Goal: Task Accomplishment & Management: Complete application form

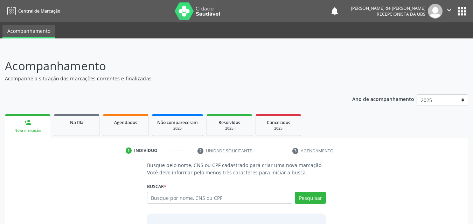
click at [156, 198] on input "text" at bounding box center [220, 198] width 146 height 12
type input "j"
type input "JOSILDA ARAUJO DOS SANTOS SOUZA"
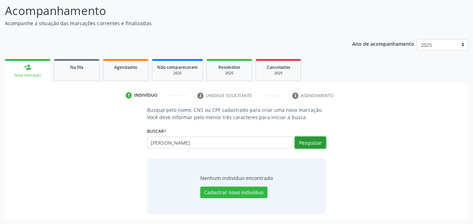
click at [306, 142] on button "Pesquisar" at bounding box center [310, 143] width 31 height 12
drag, startPoint x: 253, startPoint y: 145, endPoint x: 126, endPoint y: 132, distance: 128.0
click at [127, 132] on div "Busque pelo nome, CNS ou CPF cadastrado para criar uma nova marcação. Você deve…" at bounding box center [236, 160] width 453 height 108
type input "706305792397075"
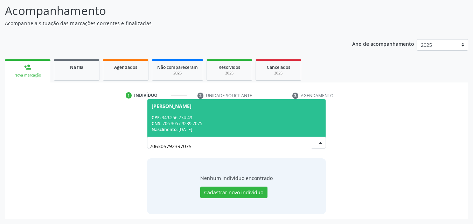
click at [228, 116] on div "CPF: 349.256.274-49" at bounding box center [237, 118] width 170 height 6
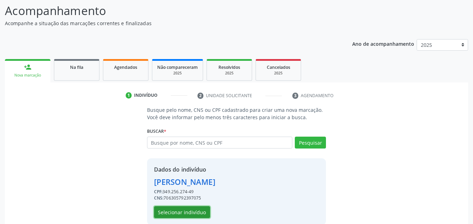
click at [198, 209] on button "Selecionar indivíduo" at bounding box center [182, 212] width 56 height 12
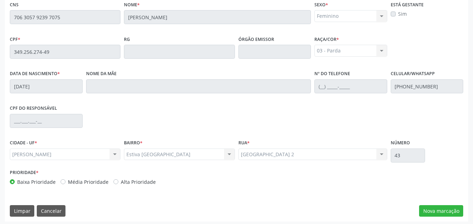
scroll to position [185, 0]
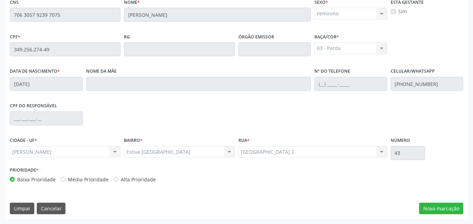
click at [432, 202] on div "Essa busca está integrada com o PEC. Quaisquer inconsistências nas informações …" at bounding box center [236, 98] width 463 height 243
click at [431, 207] on button "Nova marcação" at bounding box center [441, 209] width 44 height 12
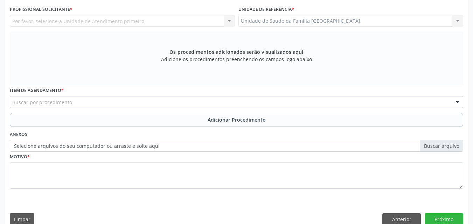
scroll to position [22, 0]
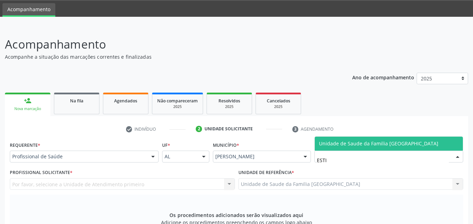
type input "ESTIV"
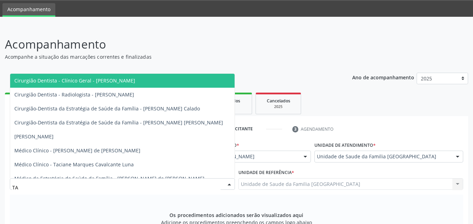
type input "TAC"
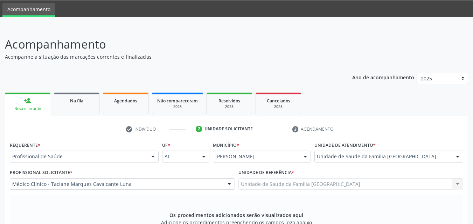
scroll to position [185, 0]
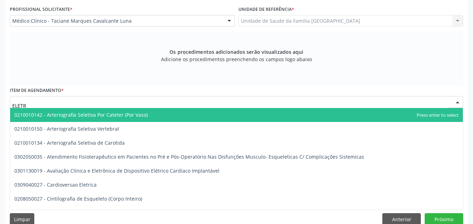
type input "ELETRO"
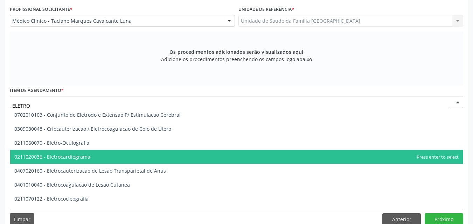
click at [69, 160] on span "0211020036 - Eletrocardiograma" at bounding box center [236, 157] width 452 height 14
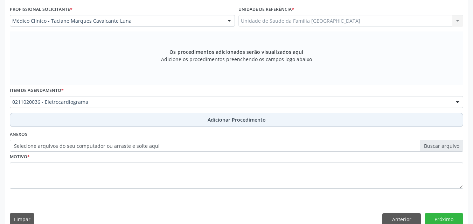
click at [66, 120] on button "Adicionar Procedimento" at bounding box center [236, 120] width 453 height 14
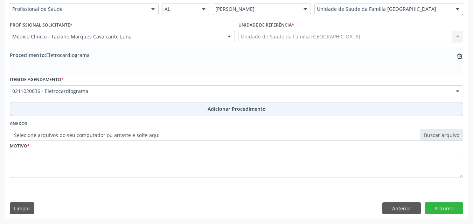
scroll to position [169, 0]
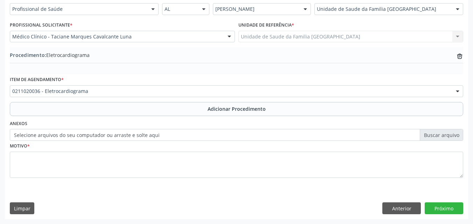
click at [57, 135] on label "Selecione arquivos do seu computador ou arraste e solte aqui" at bounding box center [236, 135] width 453 height 12
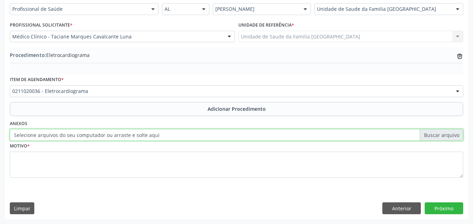
click at [57, 135] on input "Selecione arquivos do seu computador ou arraste e solte aqui" at bounding box center [236, 135] width 453 height 12
type input "C:\fakepath\1.jpg"
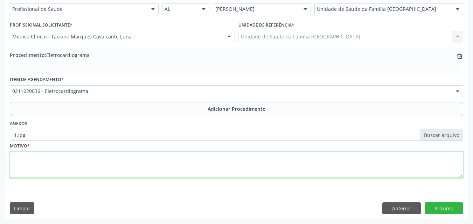
click at [100, 166] on textarea at bounding box center [236, 165] width 453 height 27
type textarea "AVALIAÇÃO CLÍNICA."
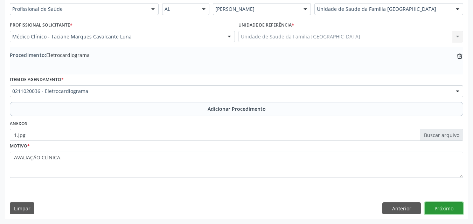
click at [440, 209] on button "Próximo" at bounding box center [443, 209] width 38 height 12
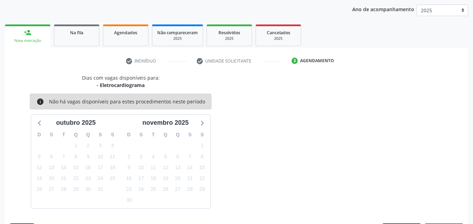
scroll to position [111, 0]
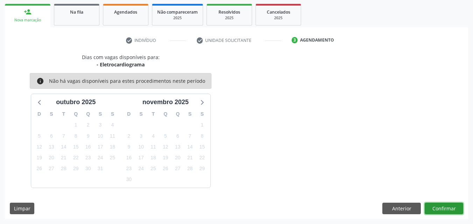
click at [428, 204] on button "Confirmar" at bounding box center [443, 209] width 38 height 12
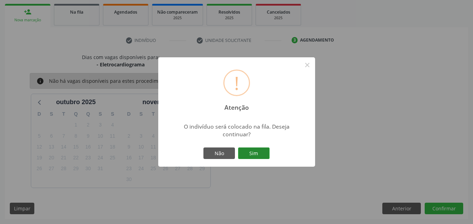
click at [258, 155] on button "Sim" at bounding box center [253, 154] width 31 height 12
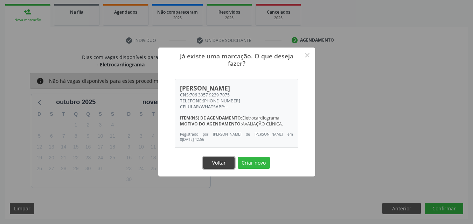
click at [231, 162] on button "Voltar" at bounding box center [218, 163] width 31 height 12
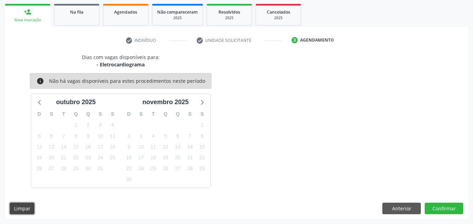
click at [20, 213] on button "Limpar" at bounding box center [22, 209] width 24 height 12
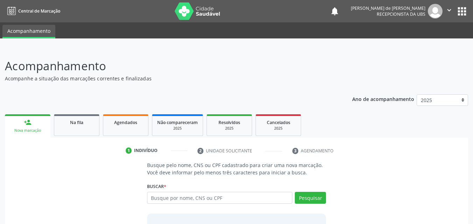
click at [161, 202] on input "text" at bounding box center [220, 198] width 146 height 12
type input "[PERSON_NAME]"
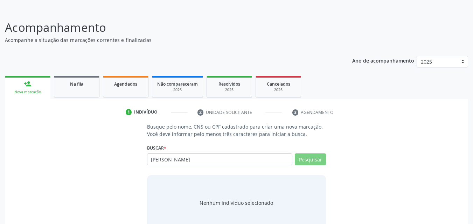
scroll to position [55, 0]
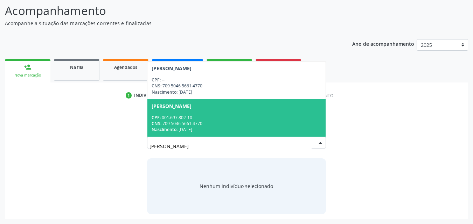
click at [191, 108] on div "[PERSON_NAME]" at bounding box center [172, 107] width 40 height 6
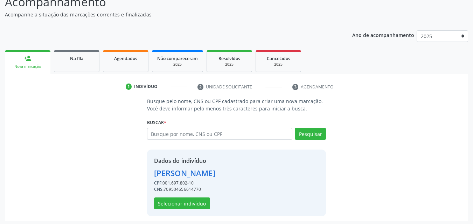
scroll to position [66, 0]
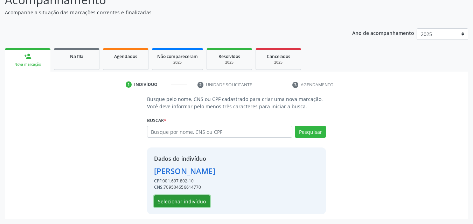
click at [177, 199] on button "Selecionar indivíduo" at bounding box center [182, 202] width 56 height 12
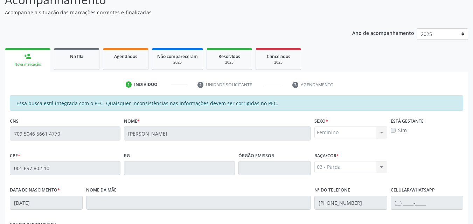
scroll to position [185, 0]
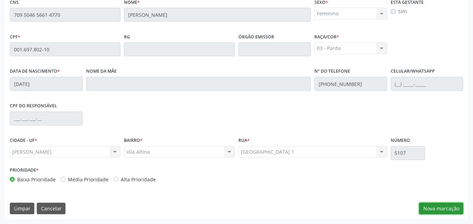
click at [427, 207] on button "Nova marcação" at bounding box center [441, 209] width 44 height 12
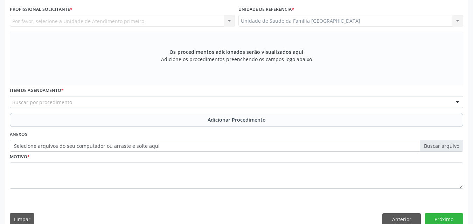
scroll to position [0, 0]
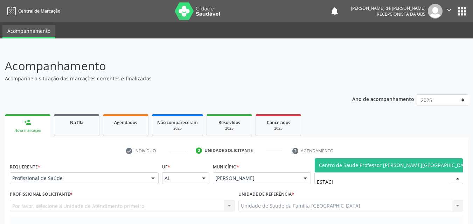
type input "ESTACIO"
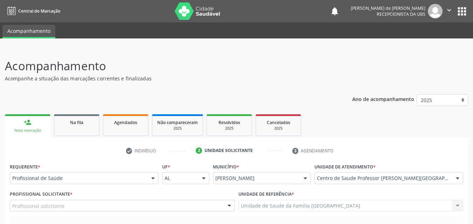
click at [69, 204] on div "Profissional solicitante" at bounding box center [122, 206] width 225 height 12
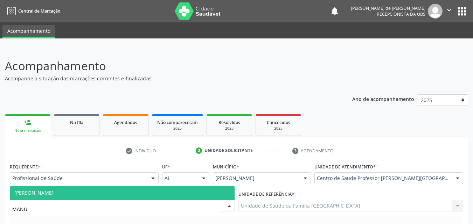
type input "MANUE"
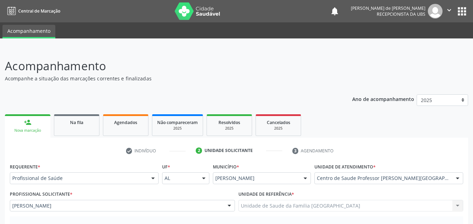
scroll to position [163, 0]
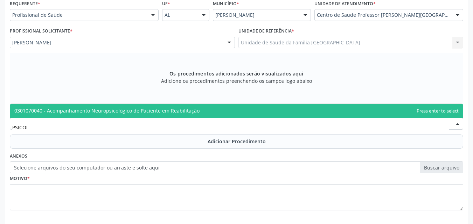
click at [26, 115] on span "0301070040 - Acompanhamento Neuropsicológico de Paciente em Reabilitação" at bounding box center [236, 111] width 452 height 14
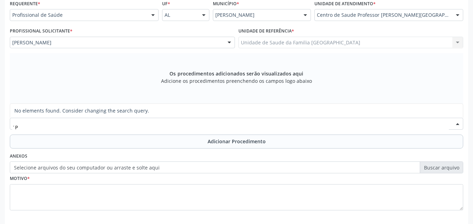
type input "´"
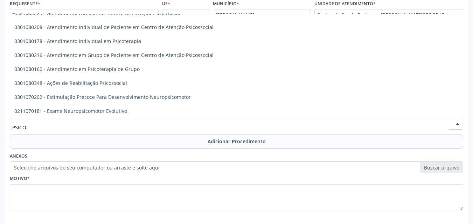
scroll to position [246, 0]
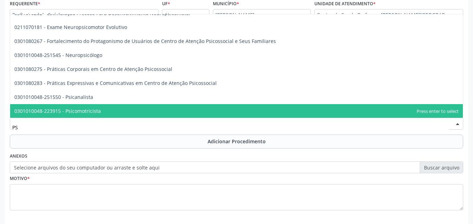
type input "P"
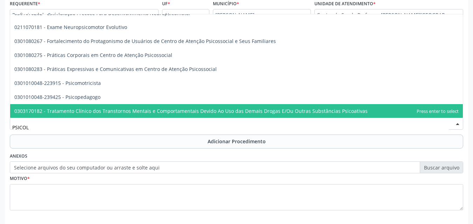
scroll to position [0, 0]
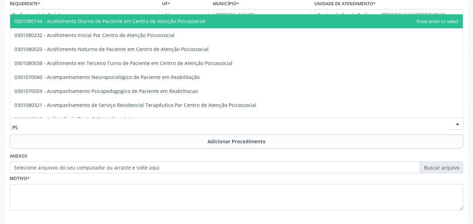
type input "P"
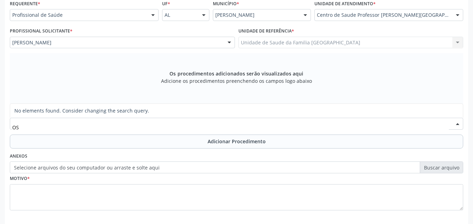
type input "O"
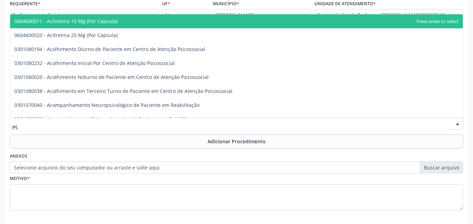
type input "P"
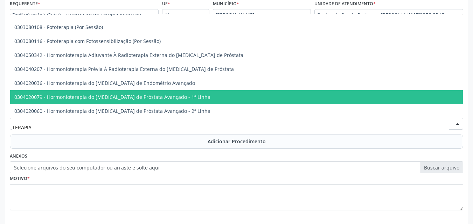
scroll to position [386, 0]
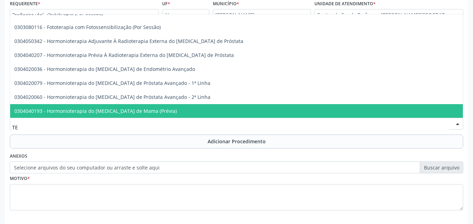
type input "T"
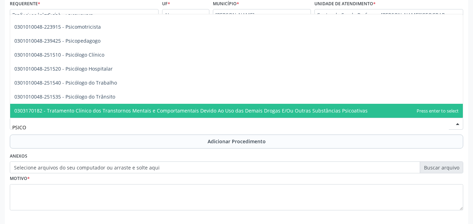
scroll to position [246, 0]
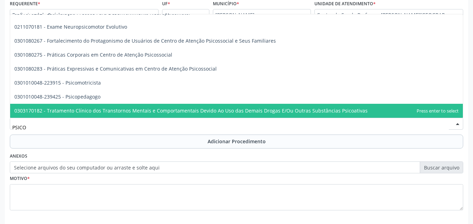
type input "PSICOT"
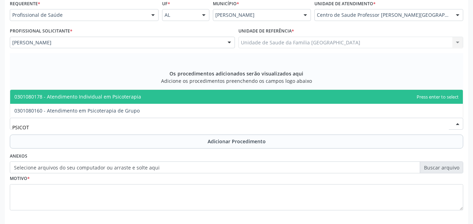
click at [93, 93] on span "0301080178 - Atendimento Individual em Psicoterapia" at bounding box center [77, 96] width 127 height 7
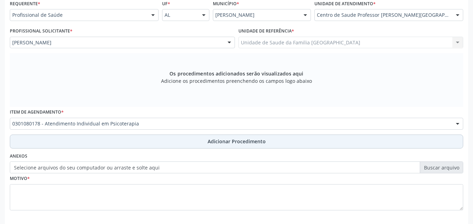
click at [98, 141] on button "Adicionar Procedimento" at bounding box center [236, 142] width 453 height 14
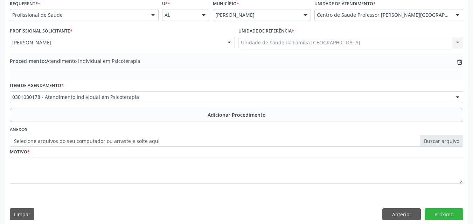
click at [87, 133] on div "Anexos Selecione arquivos do seu computador ou arraste e solte aqui" at bounding box center [236, 136] width 457 height 22
click at [87, 141] on label "Selecione arquivos do seu computador ou arraste e solte aqui" at bounding box center [236, 141] width 453 height 12
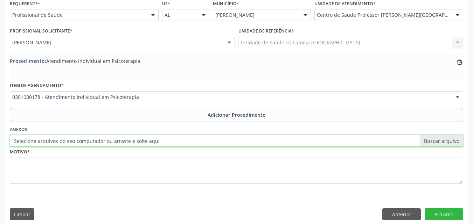
click at [87, 141] on input "Selecione arquivos do seu computador ou arraste e solte aqui" at bounding box center [236, 141] width 453 height 12
type input "C:\fakepath\2.jpg"
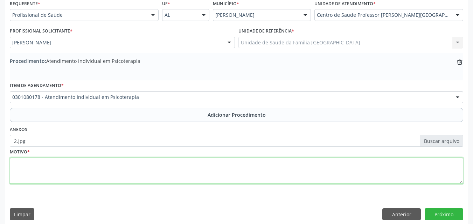
click at [89, 175] on textarea at bounding box center [236, 171] width 453 height 27
type textarea "TAG."
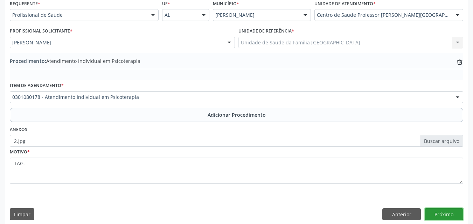
click at [438, 213] on button "Próximo" at bounding box center [443, 215] width 38 height 12
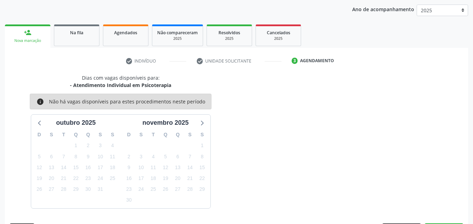
scroll to position [111, 0]
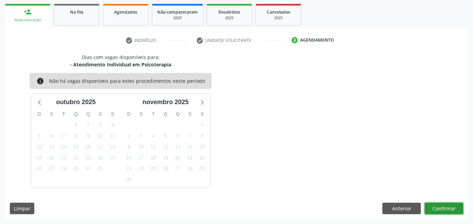
click at [436, 203] on button "Confirmar" at bounding box center [443, 209] width 38 height 12
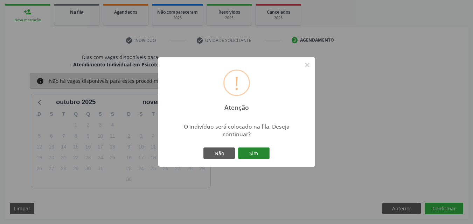
click at [262, 152] on button "Sim" at bounding box center [253, 154] width 31 height 12
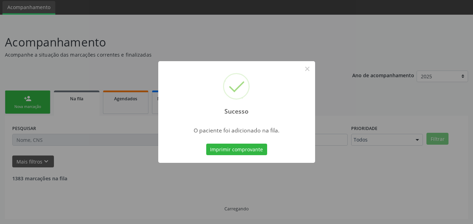
scroll to position [16, 0]
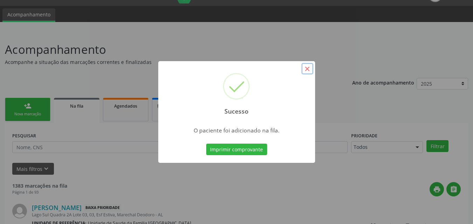
click at [308, 69] on button "×" at bounding box center [307, 69] width 12 height 12
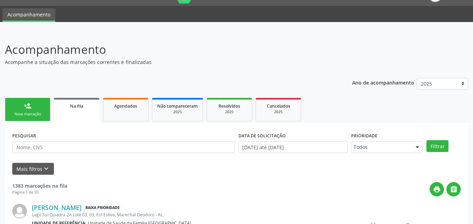
click at [26, 109] on div "person_add" at bounding box center [28, 106] width 8 height 8
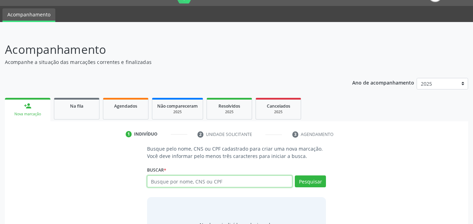
click at [198, 177] on input "text" at bounding box center [220, 182] width 146 height 12
type input "I"
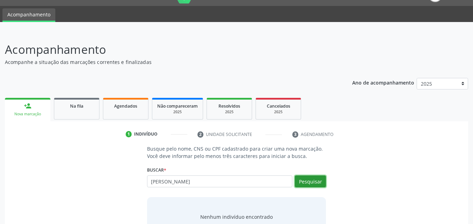
click at [309, 179] on button "Pesquisar" at bounding box center [310, 182] width 31 height 12
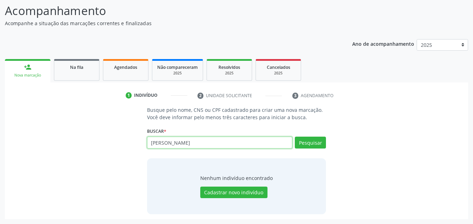
click at [174, 142] on input "[PERSON_NAME]" at bounding box center [220, 143] width 146 height 12
type input "I"
click at [177, 139] on input "text" at bounding box center [220, 143] width 146 height 12
paste input "001.697.802-10"
type input "001.697.802-10"
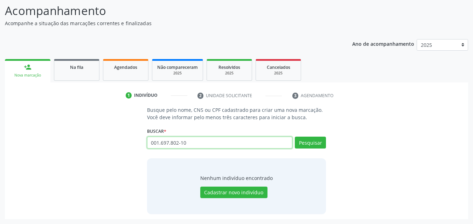
type input "001.697.802-10"
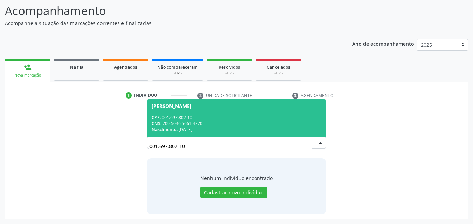
click at [225, 126] on div "CNS: 709 5046 5661 4770" at bounding box center [237, 124] width 170 height 6
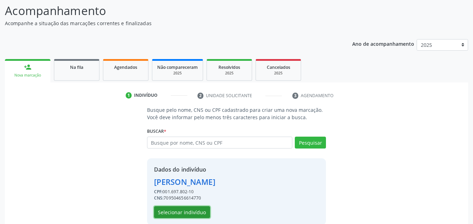
click at [199, 211] on button "Selecionar indivíduo" at bounding box center [182, 212] width 56 height 12
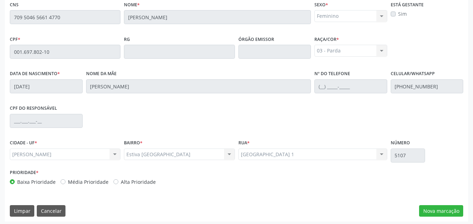
scroll to position [185, 0]
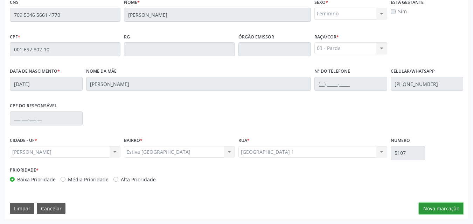
click at [439, 209] on button "Nova marcação" at bounding box center [441, 209] width 44 height 12
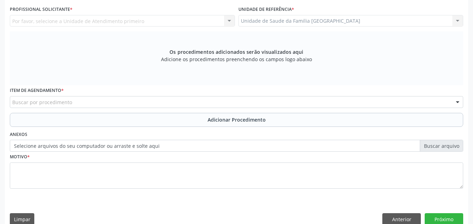
scroll to position [22, 0]
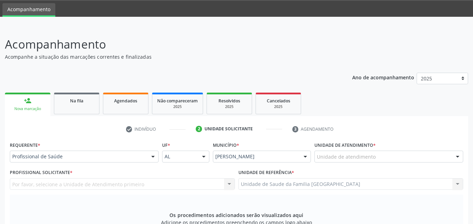
click at [374, 155] on div "Unidade de atendimento" at bounding box center [388, 157] width 149 height 12
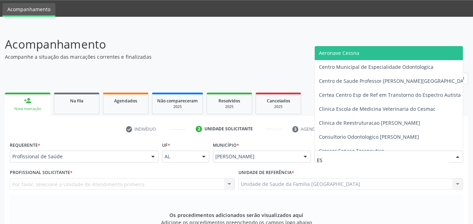
type input "E"
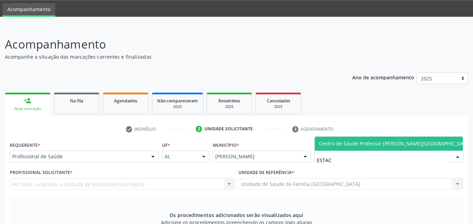
type input "ESTACI"
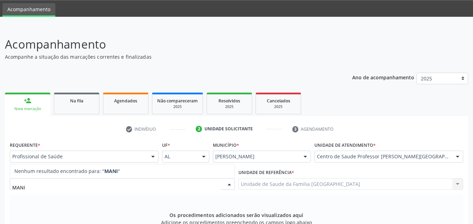
type input "MAN"
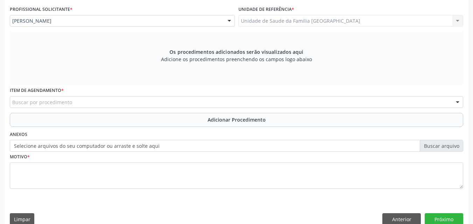
click at [95, 104] on div "Buscar por procedimento" at bounding box center [236, 102] width 453 height 12
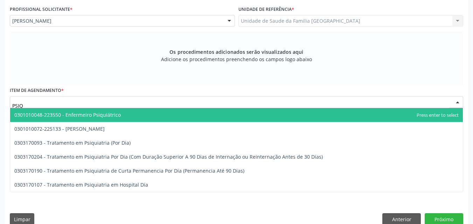
type input "PSIQU"
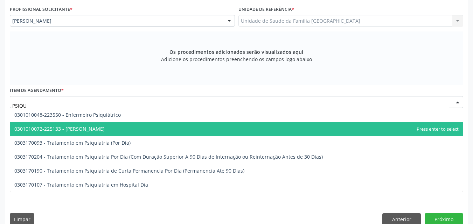
click at [95, 126] on span "0301010072-225133 - [PERSON_NAME]" at bounding box center [59, 129] width 90 height 7
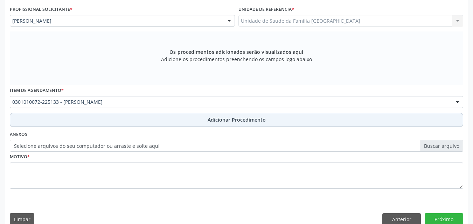
click at [105, 117] on button "Adicionar Procedimento" at bounding box center [236, 120] width 453 height 14
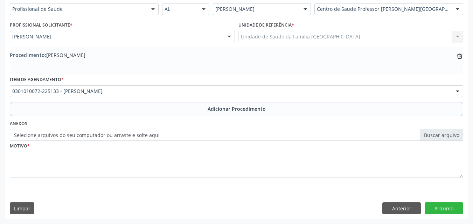
scroll to position [169, 0]
click at [101, 130] on label "Selecione arquivos do seu computador ou arraste e solte aqui" at bounding box center [236, 135] width 453 height 12
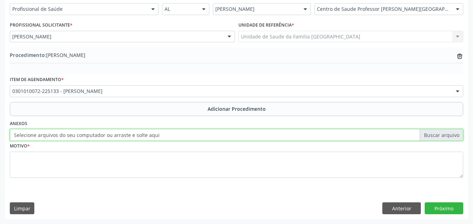
click at [101, 130] on input "Selecione arquivos do seu computador ou arraste e solte aqui" at bounding box center [236, 135] width 453 height 12
type input "C:\fakepath\3.jpg"
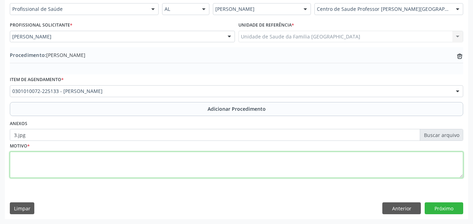
click at [66, 162] on textarea at bounding box center [236, 165] width 453 height 27
type textarea "RETORNO COM DOIS MESES."
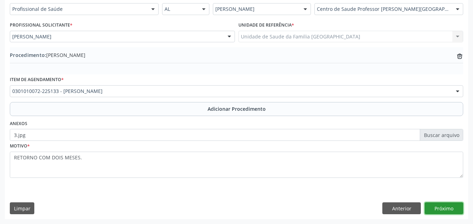
click at [440, 210] on button "Próximo" at bounding box center [443, 209] width 38 height 12
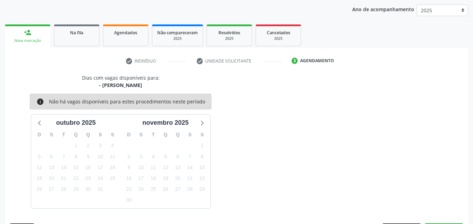
scroll to position [111, 0]
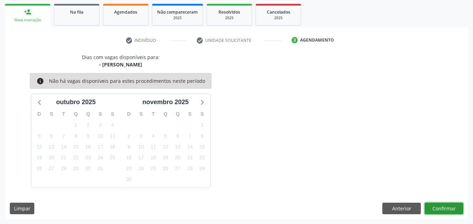
click at [440, 208] on button "Confirmar" at bounding box center [443, 209] width 38 height 12
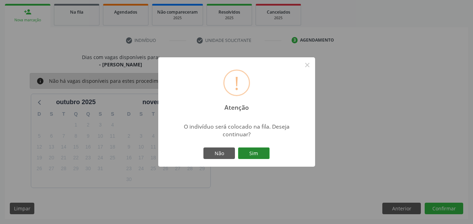
click at [251, 154] on button "Sim" at bounding box center [253, 154] width 31 height 12
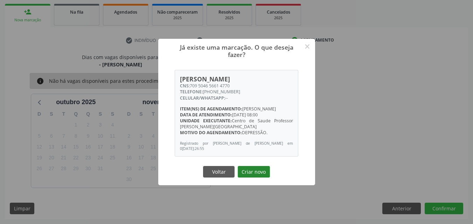
click at [258, 173] on button "Criar novo" at bounding box center [254, 172] width 32 height 12
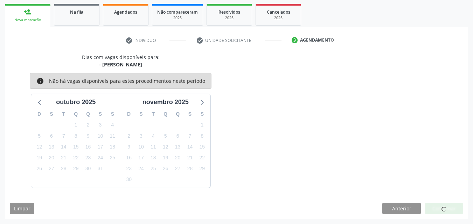
scroll to position [16, 0]
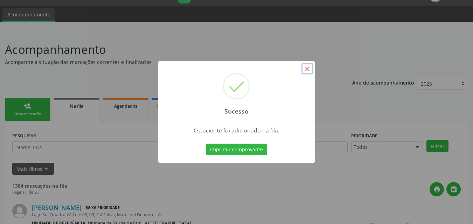
click at [306, 68] on button "×" at bounding box center [307, 69] width 12 height 12
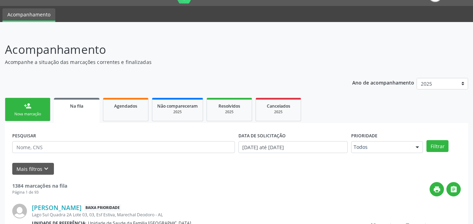
click at [30, 108] on div "person_add" at bounding box center [28, 106] width 8 height 8
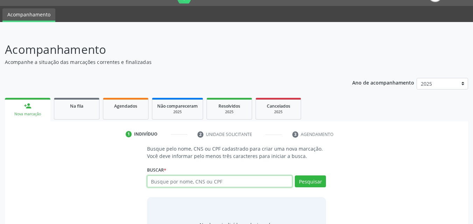
click at [155, 183] on input "text" at bounding box center [220, 182] width 146 height 12
paste input "001.697.802-10"
type input "001.697.802-10"
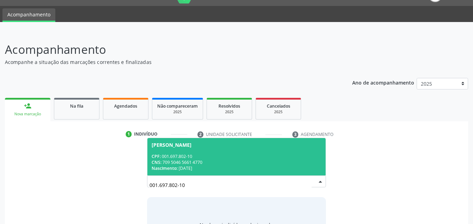
click at [233, 157] on div "CPF: 001.697.802-10" at bounding box center [237, 157] width 170 height 6
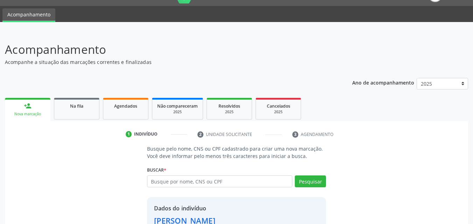
scroll to position [66, 0]
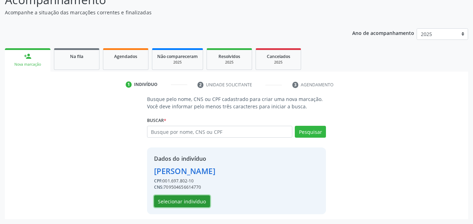
click at [200, 200] on button "Selecionar indivíduo" at bounding box center [182, 202] width 56 height 12
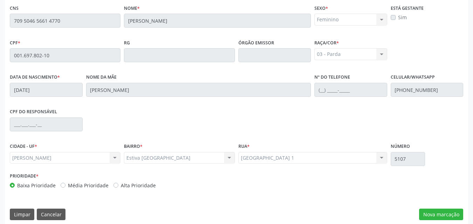
scroll to position [185, 0]
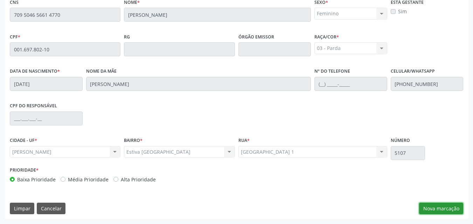
click at [450, 212] on button "Nova marcação" at bounding box center [441, 209] width 44 height 12
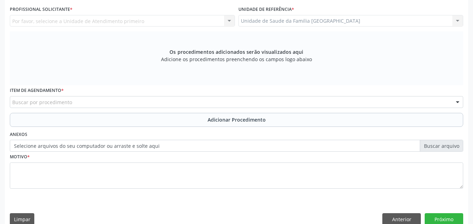
scroll to position [0, 0]
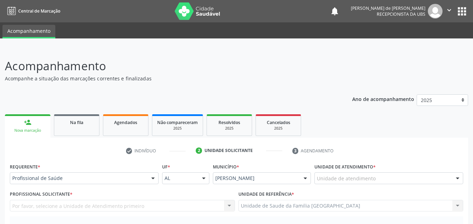
click at [379, 175] on div "Unidade de atendimento" at bounding box center [388, 179] width 149 height 12
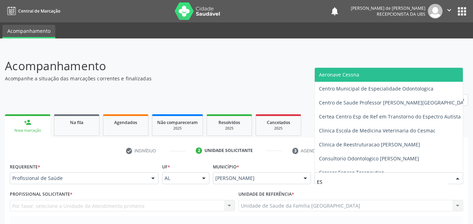
type input "E"
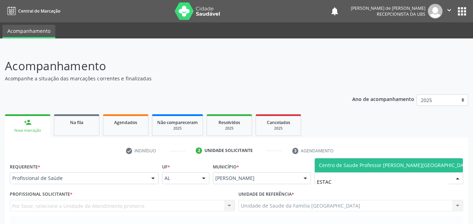
type input "ESTACI"
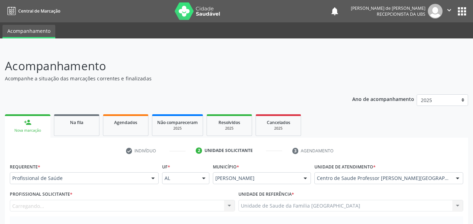
scroll to position [163, 0]
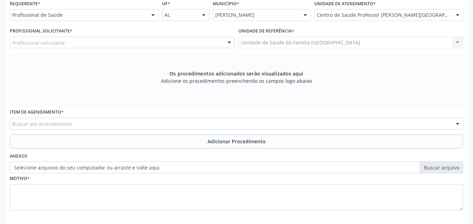
click at [70, 41] on div "Profissional solicitante" at bounding box center [122, 43] width 225 height 12
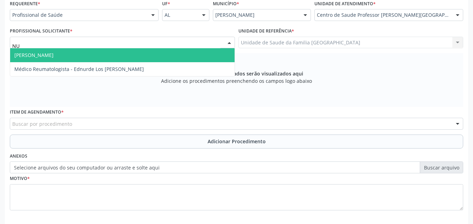
type input "N"
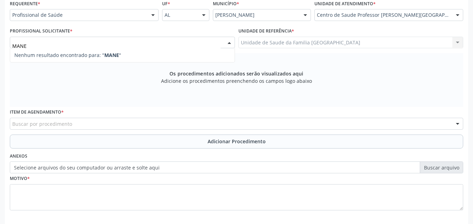
type input "MAN"
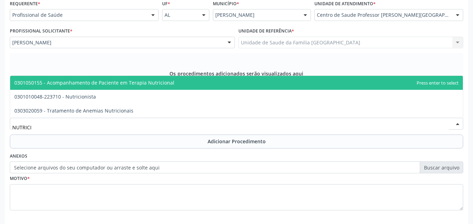
type input "NUTRICIO"
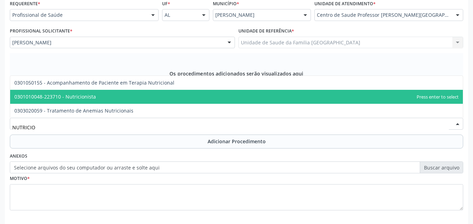
click at [87, 101] on span "0301010048-223710 - Nutricionista" at bounding box center [236, 97] width 452 height 14
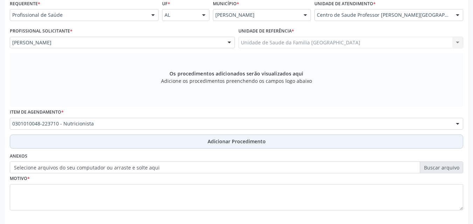
click at [90, 141] on button "Adicionar Procedimento" at bounding box center [236, 142] width 453 height 14
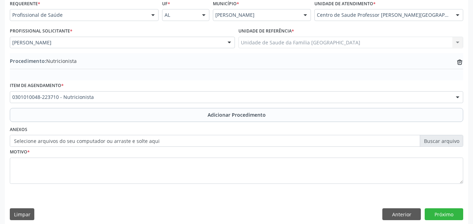
click at [83, 142] on label "Selecione arquivos do seu computador ou arraste e solte aqui" at bounding box center [236, 141] width 453 height 12
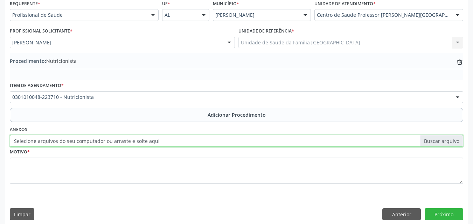
click at [83, 142] on input "Selecione arquivos do seu computador ou arraste e solte aqui" at bounding box center [236, 141] width 453 height 12
type input "C:\fakepath\4.jpg"
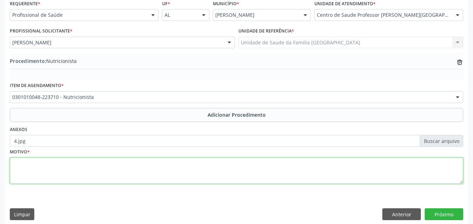
click at [132, 168] on textarea at bounding box center [236, 171] width 453 height 27
type textarea "COMPULSÃO ALIMENTAR."
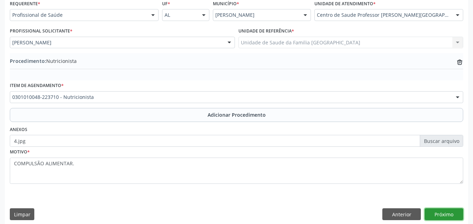
click at [438, 211] on button "Próximo" at bounding box center [443, 215] width 38 height 12
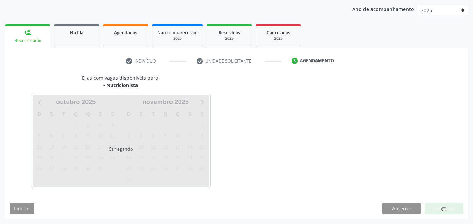
scroll to position [111, 0]
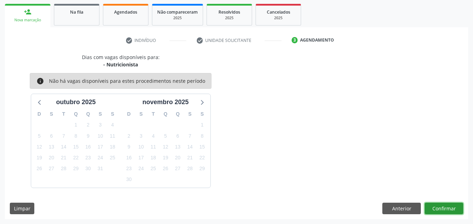
click at [438, 211] on button "Confirmar" at bounding box center [443, 209] width 38 height 12
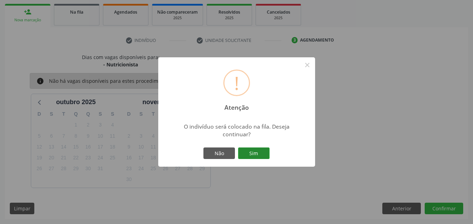
click at [252, 152] on button "Sim" at bounding box center [253, 154] width 31 height 12
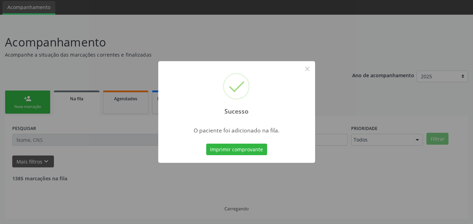
scroll to position [16, 0]
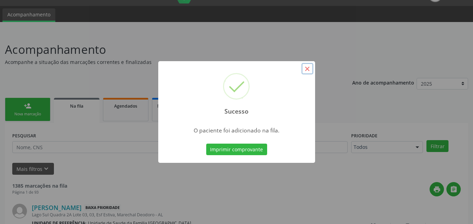
click at [304, 70] on button "×" at bounding box center [307, 69] width 12 height 12
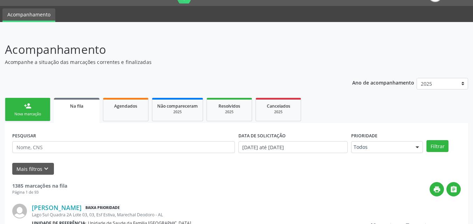
click at [32, 112] on div "Nova marcação" at bounding box center [27, 114] width 35 height 5
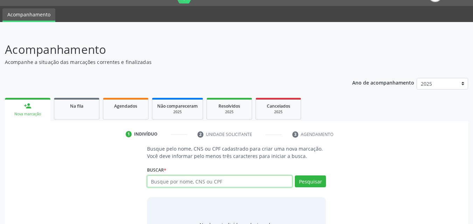
click at [169, 183] on input "text" at bounding box center [220, 182] width 146 height 12
type input "[PERSON_NAME]"
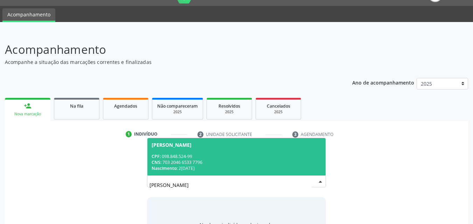
click at [244, 156] on div "CPF: 098.848.524-99" at bounding box center [237, 157] width 170 height 6
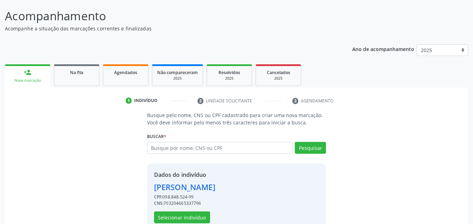
scroll to position [66, 0]
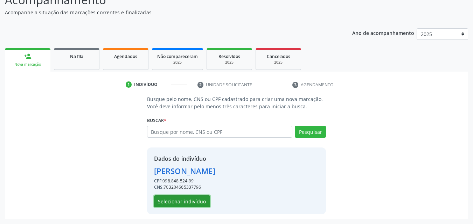
click at [197, 202] on button "Selecionar indivíduo" at bounding box center [182, 202] width 56 height 12
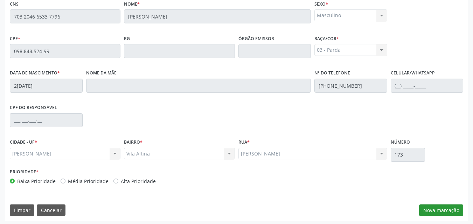
scroll to position [185, 0]
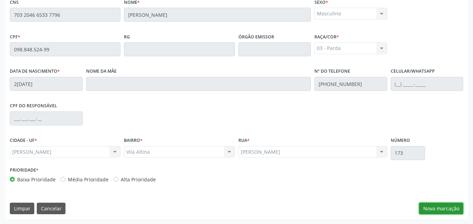
click at [441, 207] on button "Nova marcação" at bounding box center [441, 209] width 44 height 12
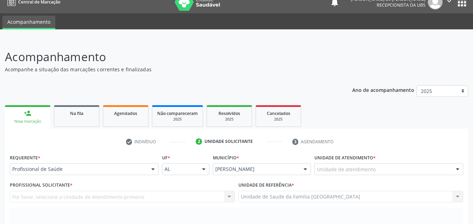
scroll to position [0, 0]
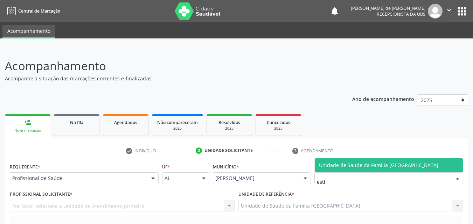
type input "estiv"
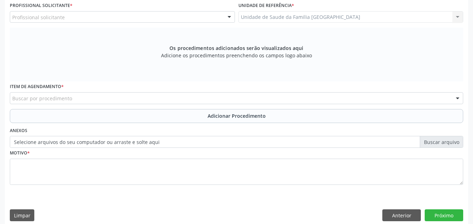
scroll to position [196, 0]
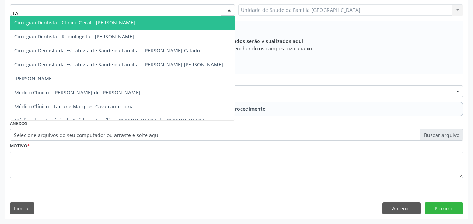
type input "TAC"
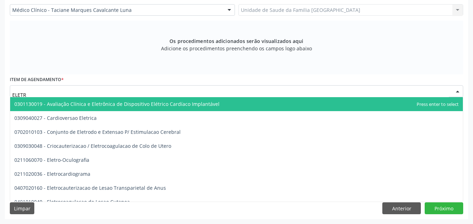
type input "ELETRO"
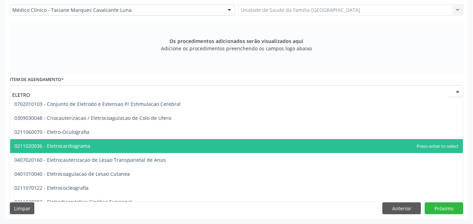
click at [70, 142] on span "0211020036 - Eletrocardiograma" at bounding box center [236, 146] width 452 height 14
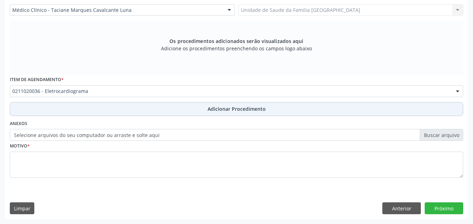
click at [74, 113] on button "Adicionar Procedimento" at bounding box center [236, 109] width 453 height 14
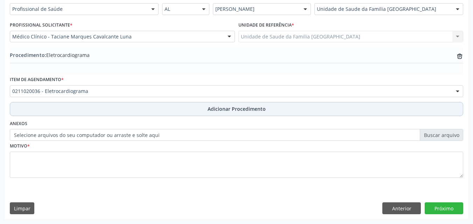
scroll to position [169, 0]
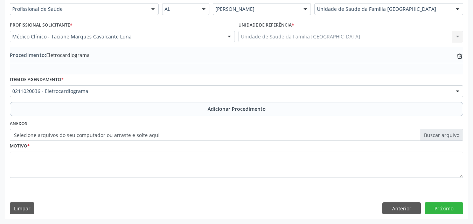
click at [60, 135] on label "Selecione arquivos do seu computador ou arraste e solte aqui" at bounding box center [236, 135] width 453 height 12
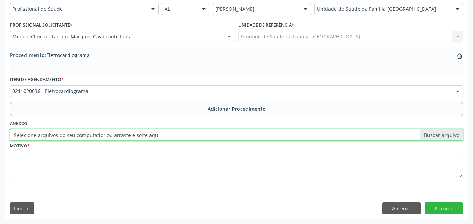
click at [60, 135] on input "Selecione arquivos do seu computador ou arraste e solte aqui" at bounding box center [236, 135] width 453 height 12
type input "C:\fakepath\5.jpg"
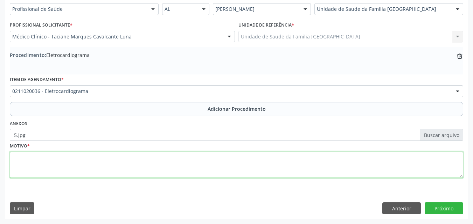
click at [44, 166] on textarea at bounding box center [236, 165] width 453 height 27
type textarea "FALTA DE AR, IMC 46,7."
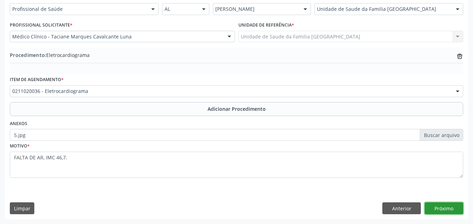
click at [434, 207] on button "Próximo" at bounding box center [443, 209] width 38 height 12
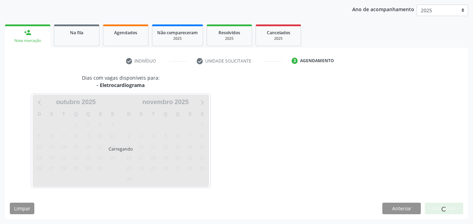
scroll to position [111, 0]
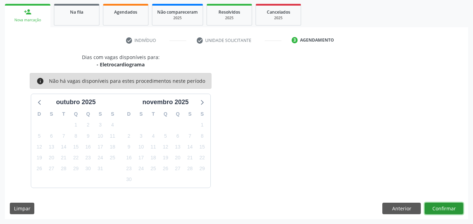
click at [434, 205] on button "Confirmar" at bounding box center [443, 209] width 38 height 12
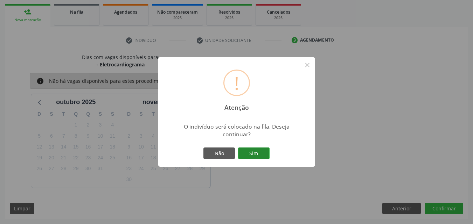
click at [244, 154] on button "Sim" at bounding box center [253, 154] width 31 height 12
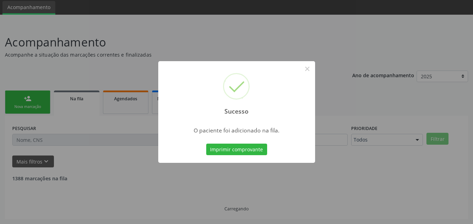
scroll to position [16, 0]
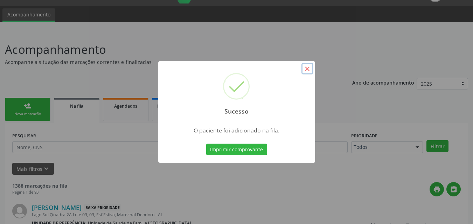
click at [304, 66] on button "×" at bounding box center [307, 69] width 12 height 12
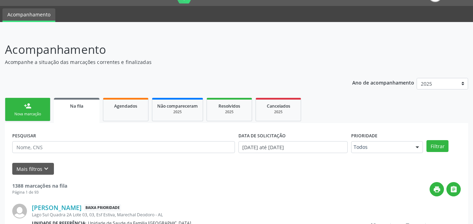
click at [37, 112] on div "Nova marcação" at bounding box center [27, 114] width 35 height 5
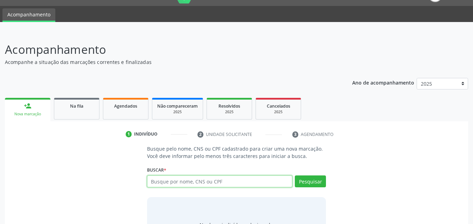
click at [164, 182] on input "text" at bounding box center [220, 182] width 146 height 12
type input "10703979469"
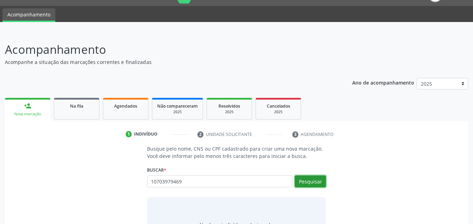
click at [320, 182] on button "Pesquisar" at bounding box center [310, 182] width 31 height 12
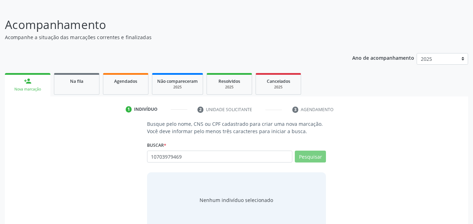
scroll to position [55, 0]
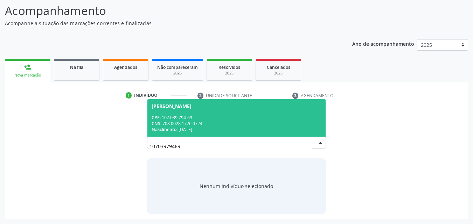
click at [215, 121] on div "CNS: 708 0028 1726 0724" at bounding box center [237, 124] width 170 height 6
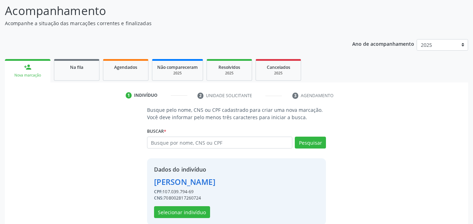
scroll to position [66, 0]
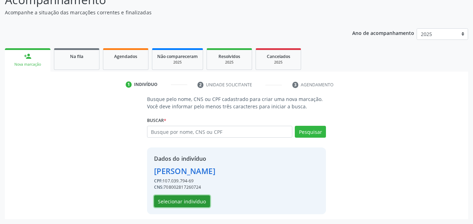
click at [177, 198] on button "Selecionar indivíduo" at bounding box center [182, 202] width 56 height 12
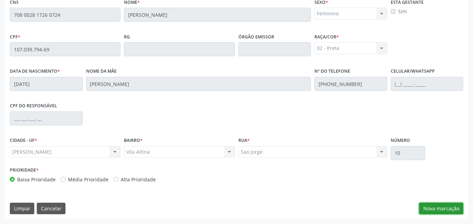
click at [435, 210] on button "Nova marcação" at bounding box center [441, 209] width 44 height 12
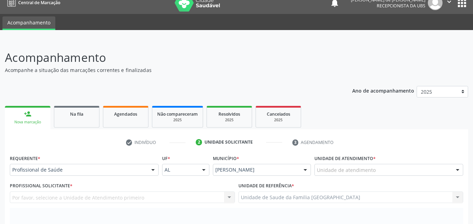
scroll to position [0, 0]
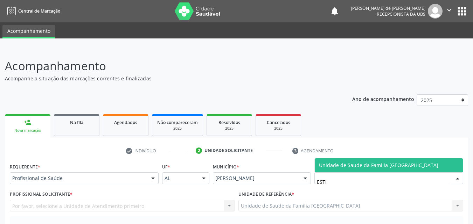
type input "ESTIV"
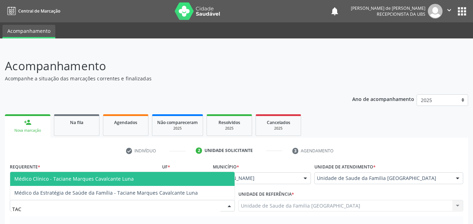
type input "TACI"
click at [66, 178] on span "Médico Clínico - Taciane Marques Cavalcante Luna" at bounding box center [73, 179] width 119 height 7
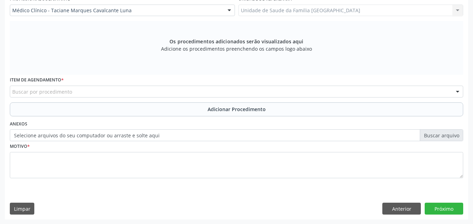
scroll to position [196, 0]
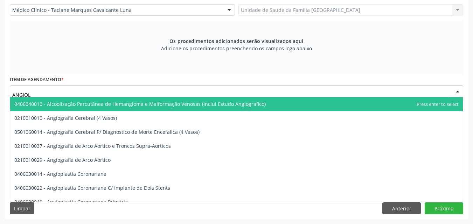
type input "ANGIOLO"
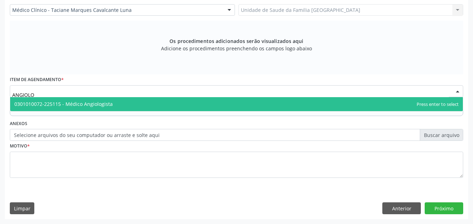
click at [61, 103] on span "0301010072-225115 - Médico Angiologista" at bounding box center [63, 104] width 98 height 7
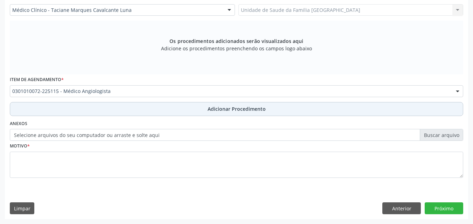
click at [55, 112] on button "Adicionar Procedimento" at bounding box center [236, 109] width 453 height 14
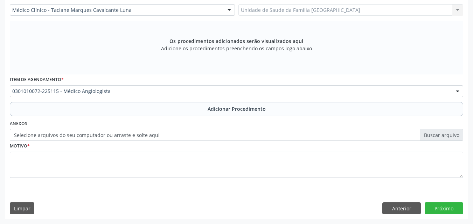
scroll to position [169, 0]
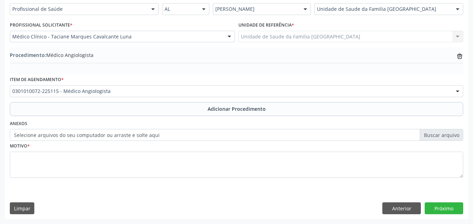
click at [55, 138] on label "Selecione arquivos do seu computador ou arraste e solte aqui" at bounding box center [236, 135] width 453 height 12
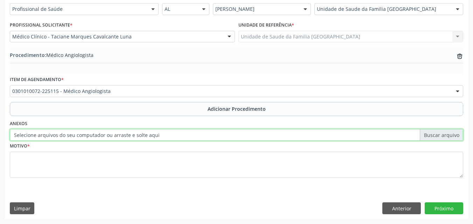
click at [55, 138] on input "Selecione arquivos do seu computador ou arraste e solte aqui" at bounding box center [236, 135] width 453 height 12
type input "C:\fakepath\6.jpg"
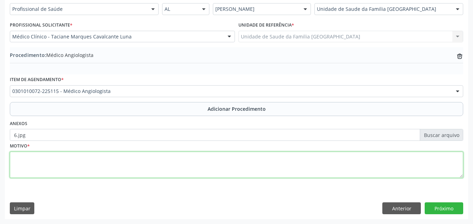
click at [103, 165] on textarea at bounding box center [236, 165] width 453 height 27
type textarea "183-VARIZES DOS MEMBROS INFERIORES."
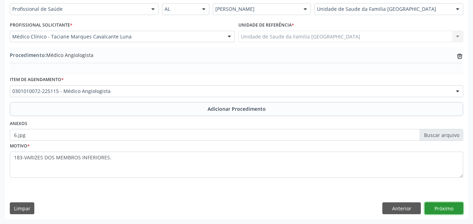
click at [432, 209] on button "Próximo" at bounding box center [443, 209] width 38 height 12
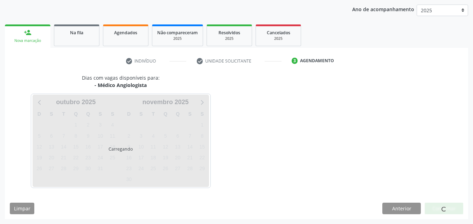
scroll to position [111, 0]
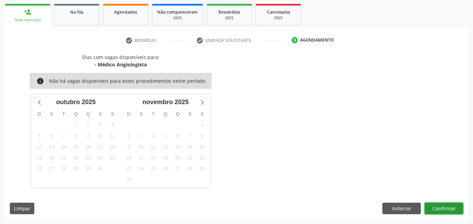
click at [442, 209] on button "Confirmar" at bounding box center [443, 209] width 38 height 12
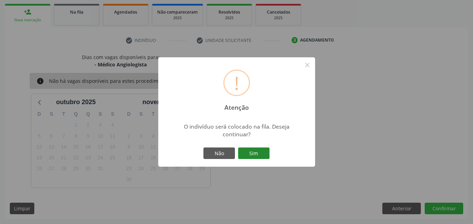
click at [256, 155] on button "Sim" at bounding box center [253, 154] width 31 height 12
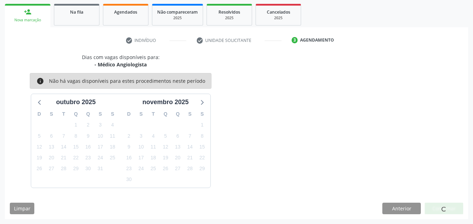
scroll to position [16, 0]
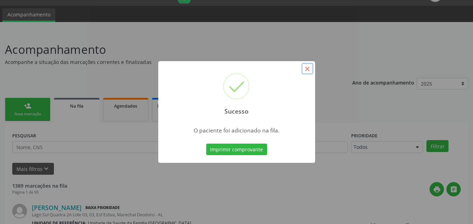
click at [307, 67] on button "×" at bounding box center [307, 69] width 12 height 12
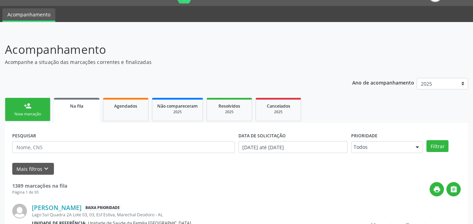
click at [30, 106] on div "person_add" at bounding box center [28, 106] width 8 height 8
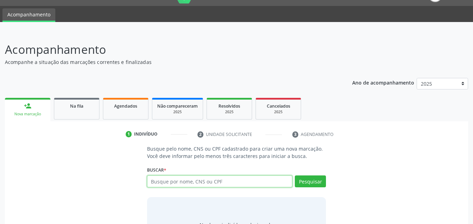
click at [175, 183] on input "text" at bounding box center [220, 182] width 146 height 12
type input "10703979469"
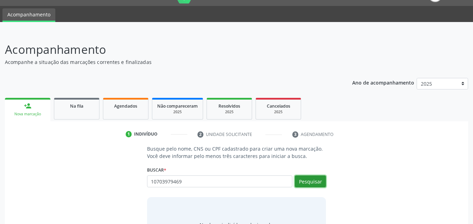
click at [320, 183] on button "Pesquisar" at bounding box center [310, 182] width 31 height 12
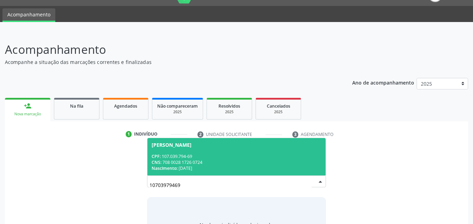
click at [242, 148] on span "[PERSON_NAME] CPF: 107.039.794-69 CNS: 708 0028 1726 0724 Nascimento: 24[DATE]" at bounding box center [236, 156] width 178 height 37
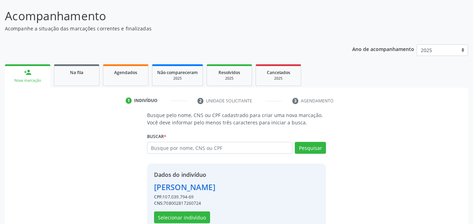
scroll to position [66, 0]
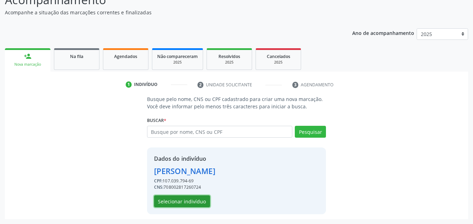
click at [178, 201] on button "Selecionar indivíduo" at bounding box center [182, 202] width 56 height 12
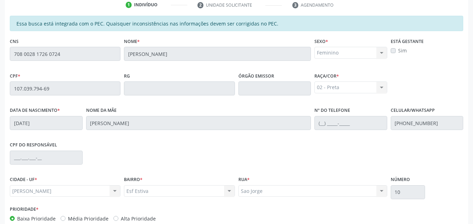
scroll to position [185, 0]
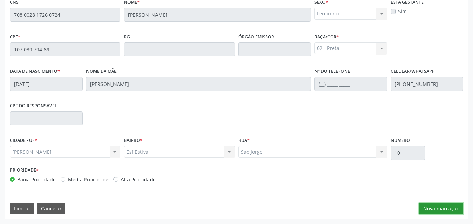
click at [440, 210] on button "Nova marcação" at bounding box center [441, 209] width 44 height 12
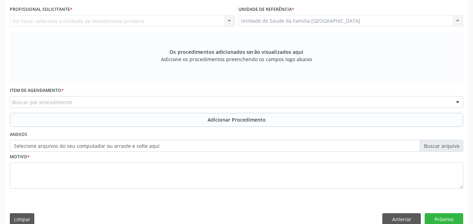
scroll to position [22, 0]
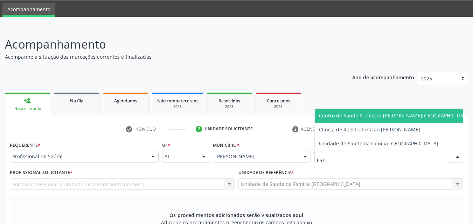
type input "ESTIV"
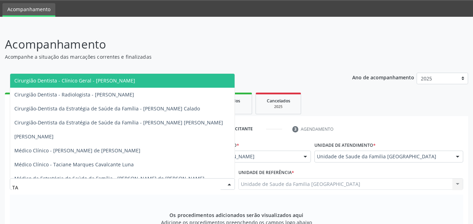
type input "TAC"
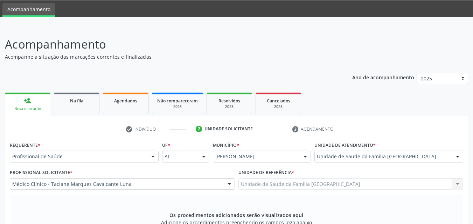
scroll to position [185, 0]
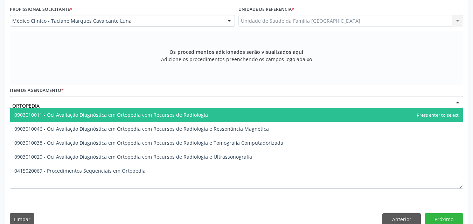
type input "ORTOPEDI"
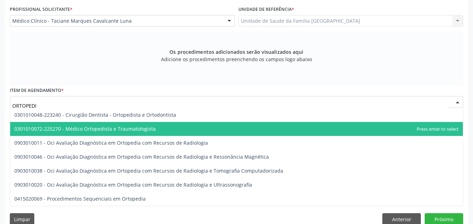
click at [78, 128] on span "0301010072-225270 - Médico Ortopedista e Traumatologista" at bounding box center [84, 129] width 141 height 7
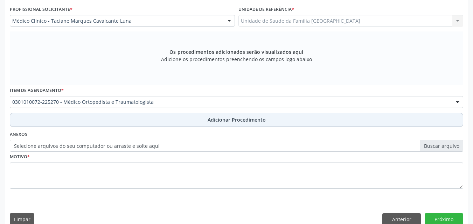
click at [80, 119] on button "Adicionar Procedimento" at bounding box center [236, 120] width 453 height 14
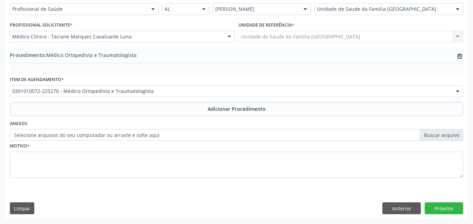
scroll to position [169, 0]
click at [84, 134] on label "Selecione arquivos do seu computador ou arraste e solte aqui" at bounding box center [236, 135] width 453 height 12
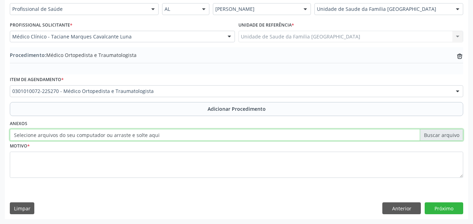
click at [84, 134] on input "Selecione arquivos do seu computador ou arraste e solte aqui" at bounding box center [236, 135] width 453 height 12
type input "C:\fakepath\7.jpg"
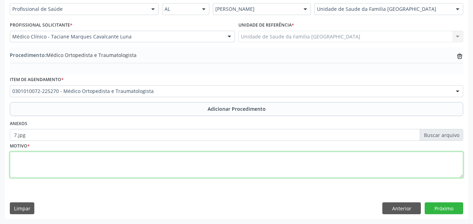
click at [134, 163] on textarea at bounding box center [236, 165] width 453 height 27
type textarea "M545-DOR LOMBAR BAIXA."
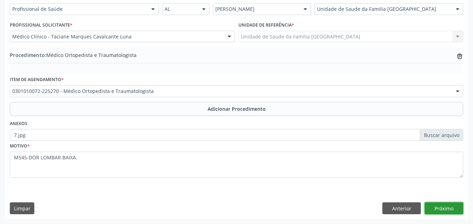
click at [431, 206] on button "Próximo" at bounding box center [443, 209] width 38 height 12
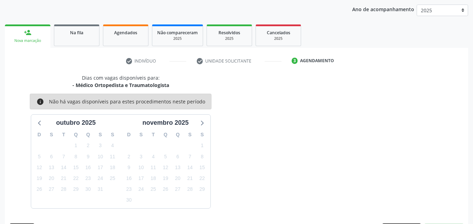
scroll to position [111, 0]
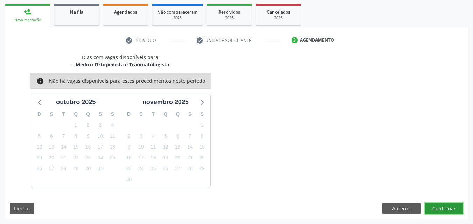
click at [439, 205] on button "Confirmar" at bounding box center [443, 209] width 38 height 12
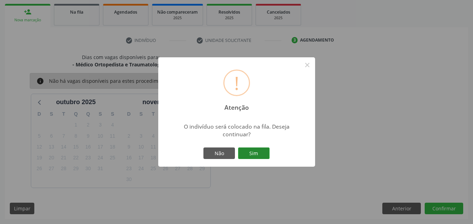
click at [255, 154] on button "Sim" at bounding box center [253, 154] width 31 height 12
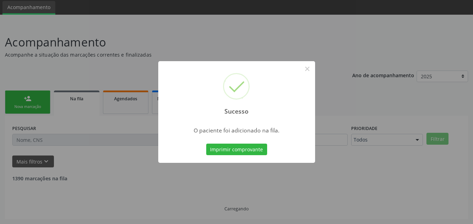
scroll to position [16, 0]
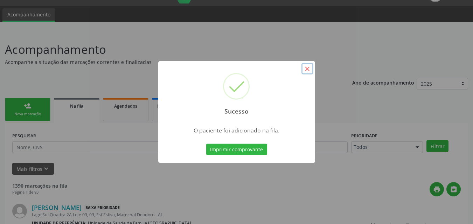
click at [307, 67] on button "×" at bounding box center [307, 69] width 12 height 12
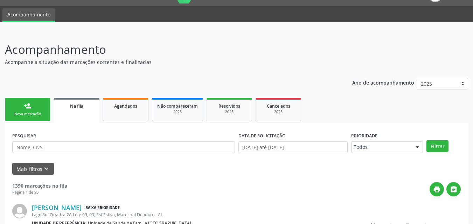
click at [31, 114] on div "Nova marcação" at bounding box center [27, 114] width 35 height 5
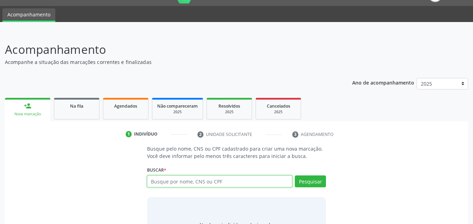
click at [168, 181] on input "text" at bounding box center [220, 182] width 146 height 12
type input "[PERSON_NAME] DA CON"
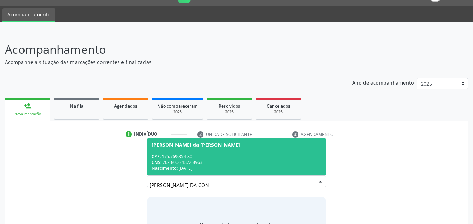
click at [186, 161] on div "CNS: 702 8006 4872 8963" at bounding box center [237, 163] width 170 height 6
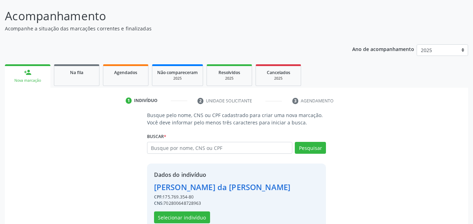
scroll to position [66, 0]
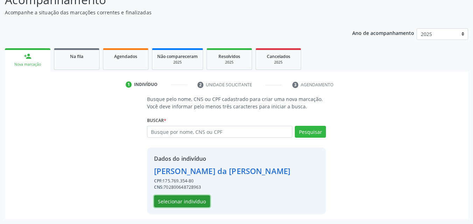
click at [196, 202] on button "Selecionar indivíduo" at bounding box center [182, 202] width 56 height 12
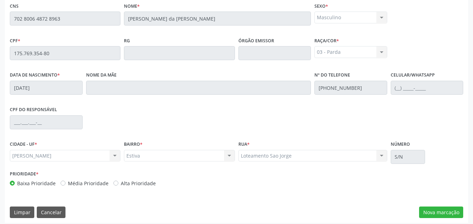
scroll to position [185, 0]
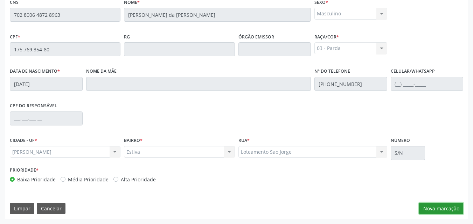
click at [430, 210] on button "Nova marcação" at bounding box center [441, 209] width 44 height 12
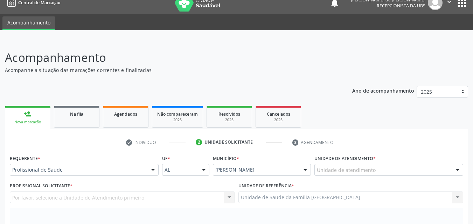
scroll to position [0, 0]
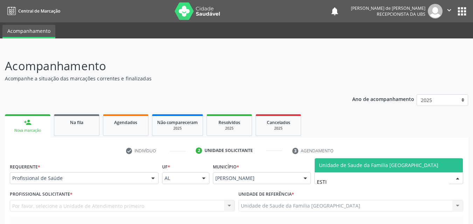
type input "ESTIV"
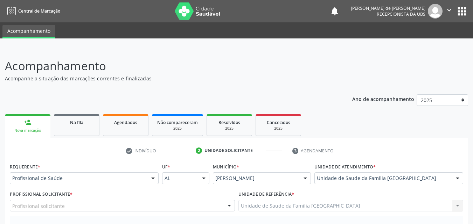
scroll to position [163, 0]
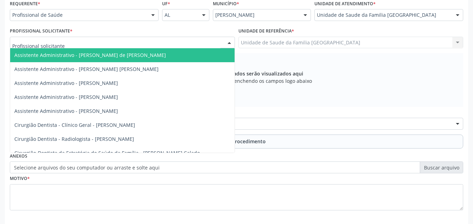
click at [66, 47] on div at bounding box center [122, 43] width 225 height 12
type input "TAC"
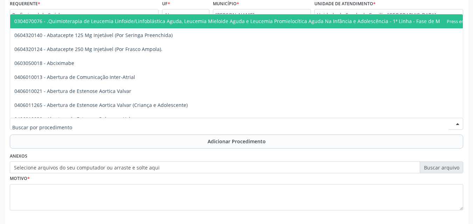
click at [3, 123] on div "Acompanhamento Acompanhe a situação das marcações correntes e finalizadas Relat…" at bounding box center [236, 71] width 473 height 372
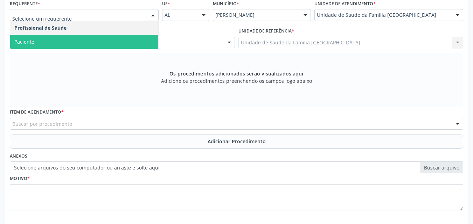
click at [65, 39] on span "Paciente" at bounding box center [84, 42] width 148 height 14
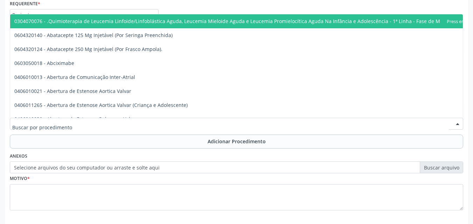
click at [71, 125] on div at bounding box center [236, 124] width 453 height 12
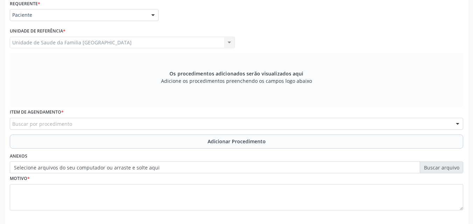
click at [3, 53] on div "Acompanhamento Acompanhe a situação das marcações correntes e finalizadas Relat…" at bounding box center [236, 71] width 473 height 372
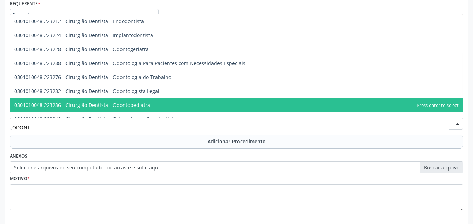
type input "ODONTO"
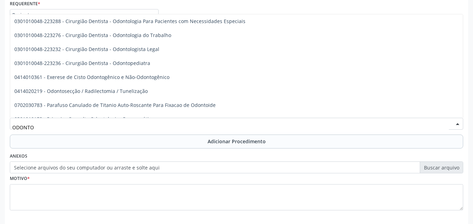
scroll to position [0, 0]
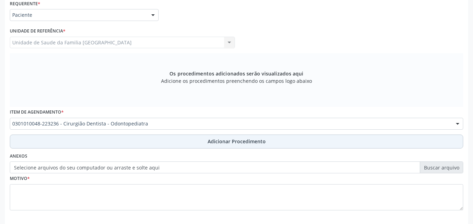
click at [76, 139] on button "Adicionar Procedimento" at bounding box center [236, 142] width 453 height 14
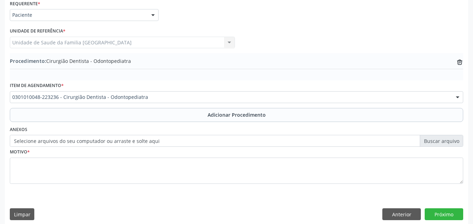
click at [70, 142] on label "Selecione arquivos do seu computador ou arraste e solte aqui" at bounding box center [236, 141] width 453 height 12
click at [70, 142] on input "Selecione arquivos do seu computador ou arraste e solte aqui" at bounding box center [236, 141] width 453 height 12
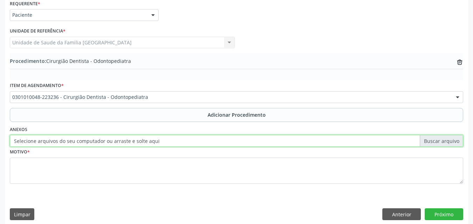
type input "C:\fakepath\8.jpg"
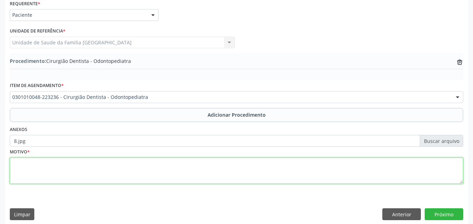
click at [136, 168] on textarea at bounding box center [236, 171] width 453 height 27
type textarea "K021-CÁRIES DA DENTINA."
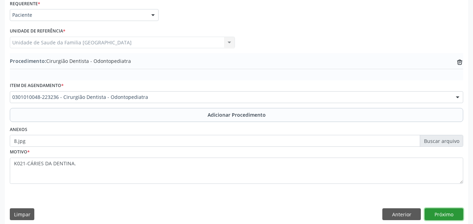
click at [435, 215] on button "Próximo" at bounding box center [443, 215] width 38 height 12
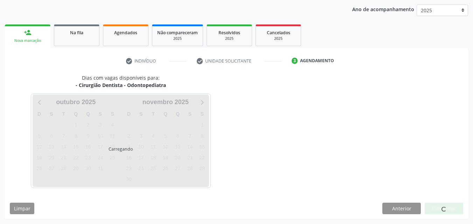
scroll to position [111, 0]
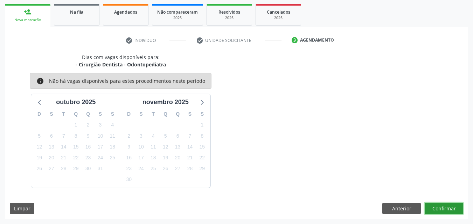
click at [431, 208] on button "Confirmar" at bounding box center [443, 209] width 38 height 12
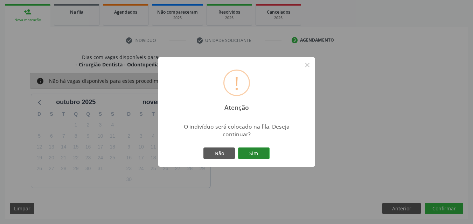
click at [255, 149] on button "Sim" at bounding box center [253, 154] width 31 height 12
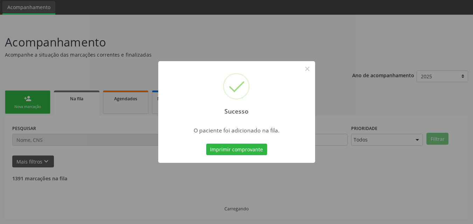
scroll to position [16, 0]
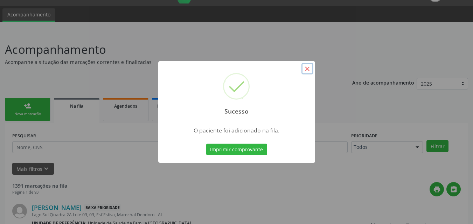
click at [307, 67] on button "×" at bounding box center [307, 69] width 12 height 12
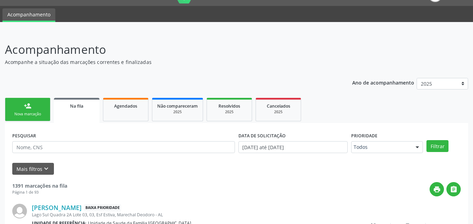
drag, startPoint x: 43, startPoint y: 106, endPoint x: 476, endPoint y: 5, distance: 444.2
click at [44, 106] on link "person_add Nova marcação" at bounding box center [27, 109] width 45 height 23
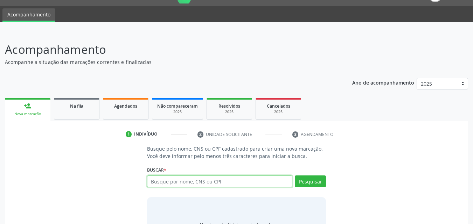
click at [209, 180] on input "text" at bounding box center [220, 182] width 146 height 12
type input "14347328435"
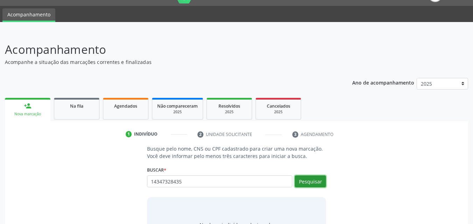
click at [311, 183] on button "Pesquisar" at bounding box center [310, 182] width 31 height 12
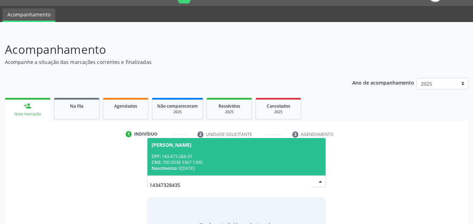
click at [232, 154] on div "CPF: 143.473.284-35" at bounding box center [237, 157] width 170 height 6
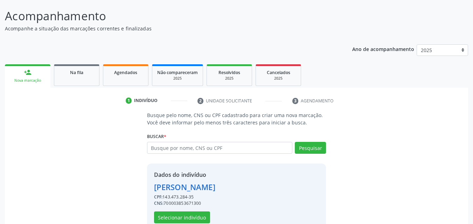
scroll to position [66, 0]
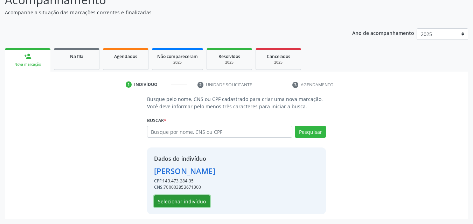
click at [176, 203] on button "Selecionar indivíduo" at bounding box center [182, 202] width 56 height 12
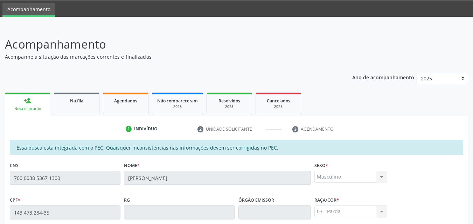
scroll to position [185, 0]
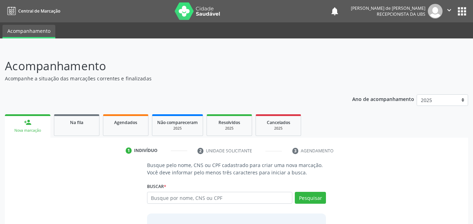
click at [174, 198] on input "text" at bounding box center [220, 198] width 146 height 12
type input "898005153194681"
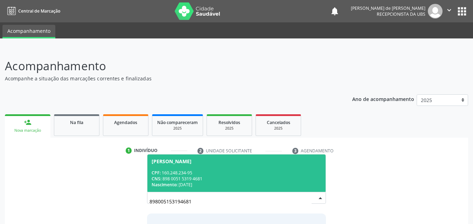
click at [219, 172] on div "CPF: 160.248.234-95" at bounding box center [237, 173] width 170 height 6
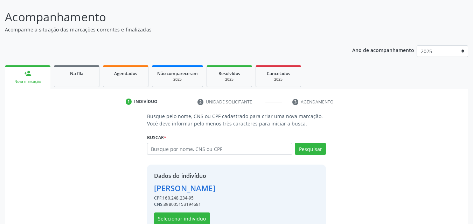
scroll to position [66, 0]
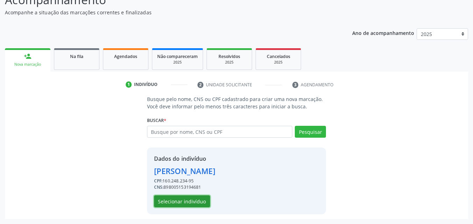
click at [186, 202] on button "Selecionar indivíduo" at bounding box center [182, 202] width 56 height 12
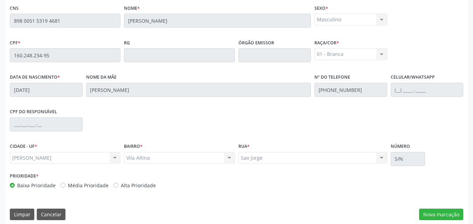
scroll to position [185, 0]
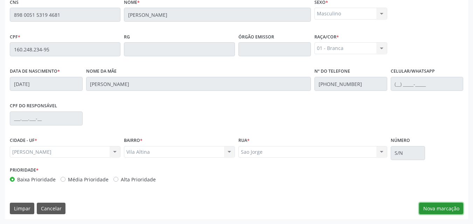
click at [443, 212] on button "Nova marcação" at bounding box center [441, 209] width 44 height 12
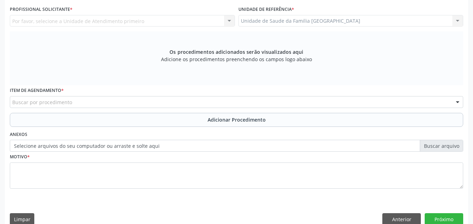
scroll to position [22, 0]
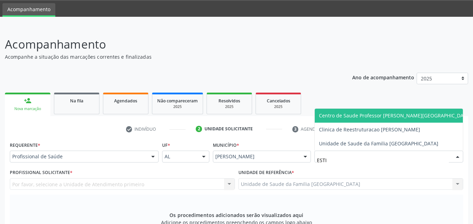
type input "ESTIV"
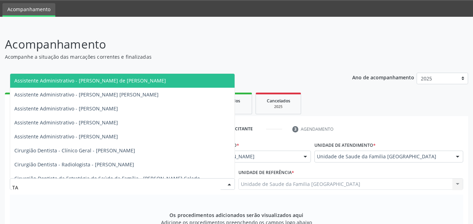
type input "TAC"
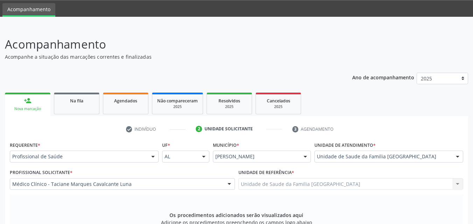
scroll to position [185, 0]
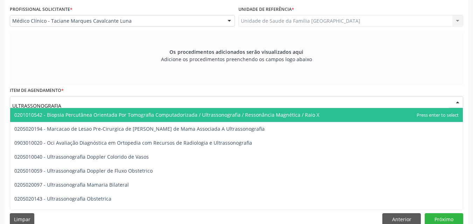
type input "ULTRASSONOGRAFIA"
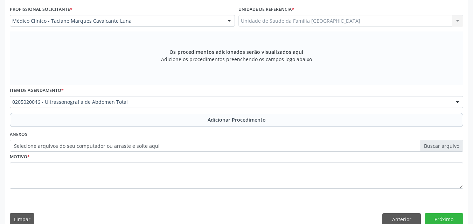
scroll to position [0, 0]
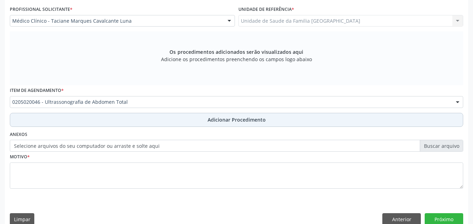
click at [85, 121] on button "Adicionar Procedimento" at bounding box center [236, 120] width 453 height 14
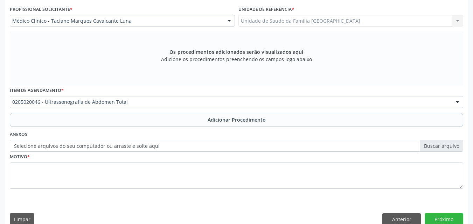
scroll to position [169, 0]
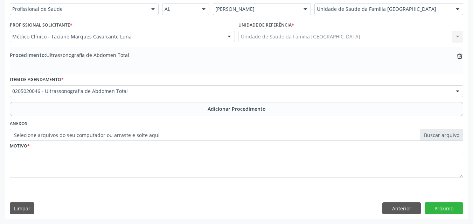
click at [73, 134] on label "Selecione arquivos do seu computador ou arraste e solte aqui" at bounding box center [236, 135] width 453 height 12
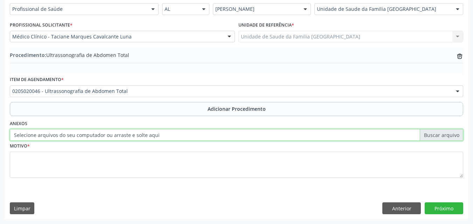
click at [73, 134] on input "Selecione arquivos do seu computador ou arraste e solte aqui" at bounding box center [236, 135] width 453 height 12
type input "C:\fakepath\9.jpg"
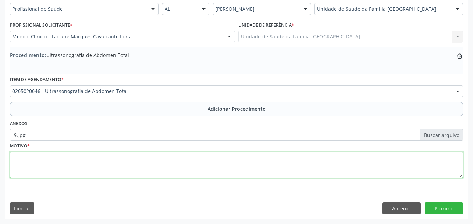
click at [96, 156] on textarea at bounding box center [236, 165] width 453 height 27
click at [82, 160] on textarea at bounding box center [236, 165] width 453 height 27
type textarea "DOR ABDOMINAL."
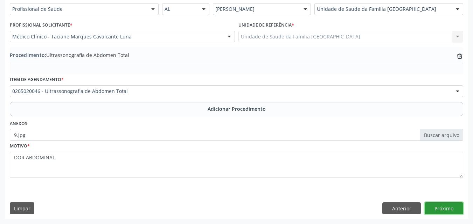
click at [441, 212] on button "Próximo" at bounding box center [443, 209] width 38 height 12
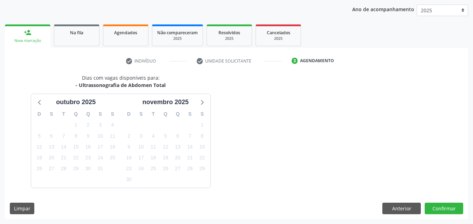
scroll to position [111, 0]
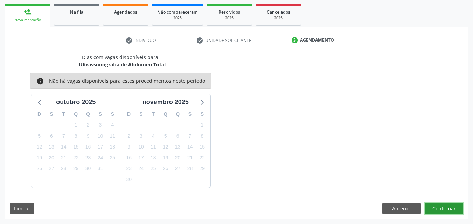
click at [440, 205] on button "Confirmar" at bounding box center [443, 209] width 38 height 12
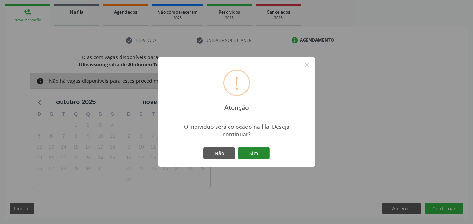
click at [258, 149] on button "Sim" at bounding box center [253, 154] width 31 height 12
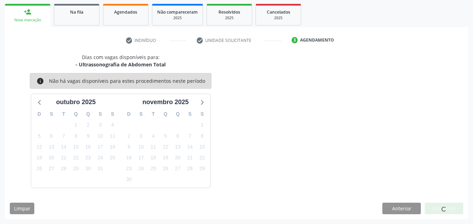
scroll to position [16, 0]
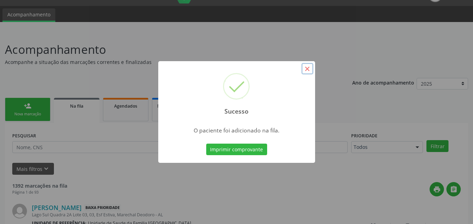
click at [307, 68] on button "×" at bounding box center [307, 69] width 12 height 12
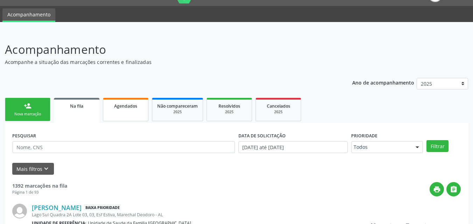
click at [135, 108] on span "Agendados" at bounding box center [125, 106] width 23 height 6
select select "9"
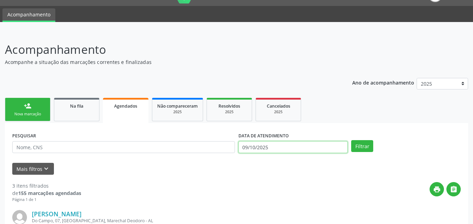
click at [269, 148] on input "09/10/2025" at bounding box center [293, 147] width 110 height 12
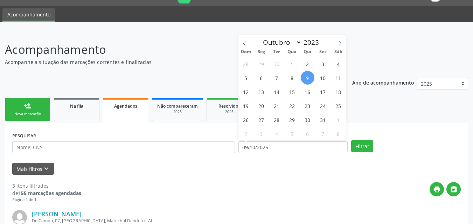
click at [307, 79] on span "9" at bounding box center [308, 78] width 14 height 14
type input "09/10/2025"
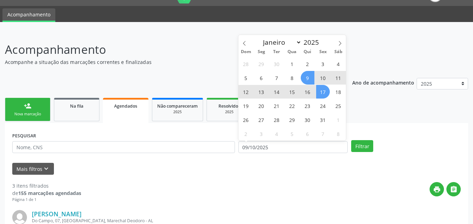
click at [326, 93] on span "17" at bounding box center [323, 92] width 14 height 14
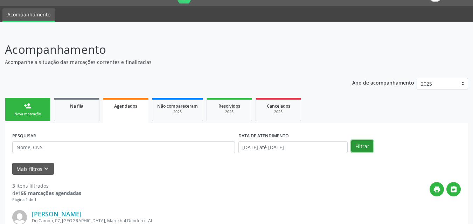
click at [357, 146] on button "Filtrar" at bounding box center [362, 146] width 22 height 12
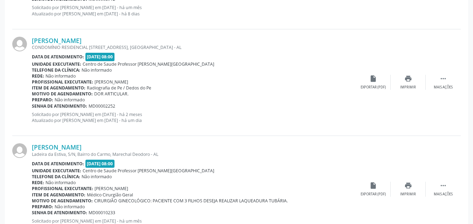
scroll to position [613, 0]
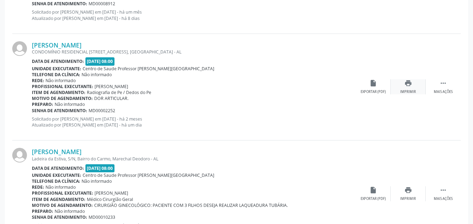
click at [407, 87] on icon "print" at bounding box center [408, 83] width 8 height 8
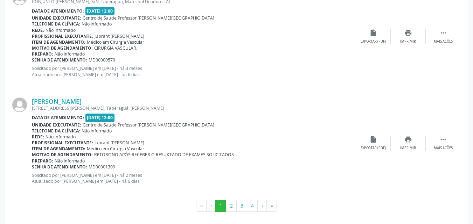
scroll to position [1630, 0]
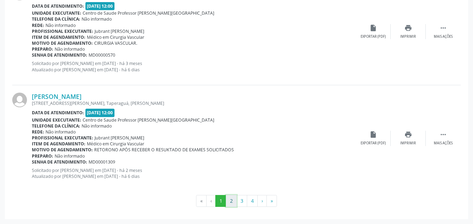
click at [228, 203] on button "2" at bounding box center [231, 201] width 11 height 12
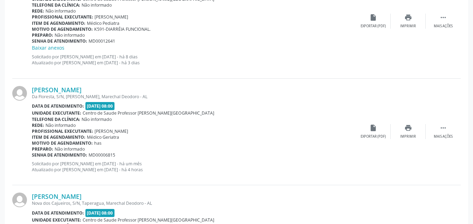
scroll to position [1638, 0]
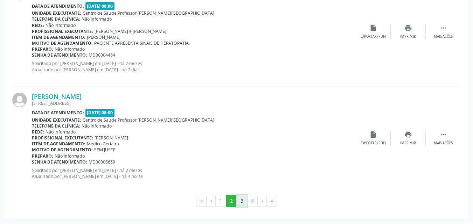
click at [240, 201] on button "3" at bounding box center [241, 201] width 11 height 12
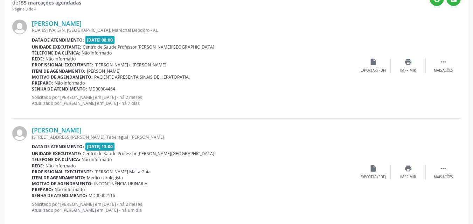
scroll to position [223, 0]
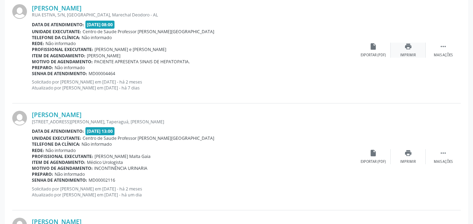
click at [414, 53] on div "Imprimir" at bounding box center [408, 55] width 16 height 5
